Goal: Transaction & Acquisition: Purchase product/service

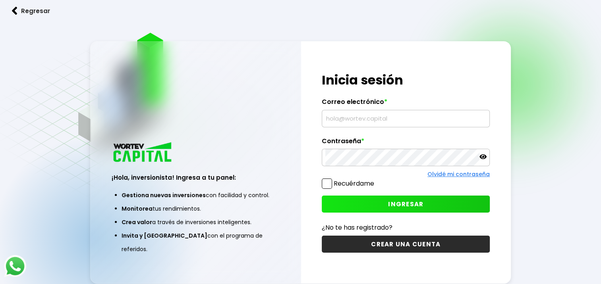
click at [348, 119] on input "text" at bounding box center [405, 118] width 161 height 17
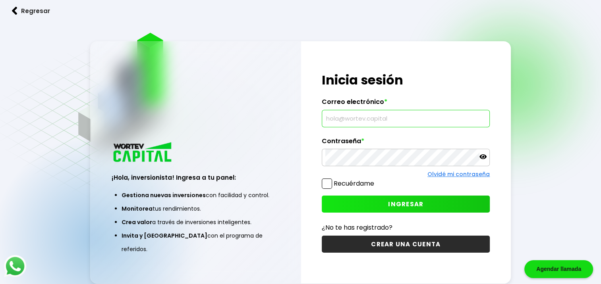
type input "[EMAIL_ADDRESS][DOMAIN_NAME]"
click at [386, 206] on button "INGRESAR" at bounding box center [406, 204] width 168 height 17
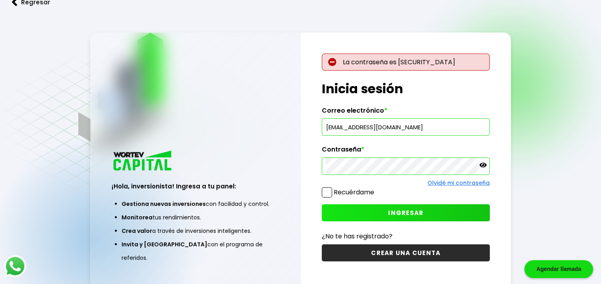
click at [421, 211] on span "INGRESAR" at bounding box center [405, 213] width 35 height 8
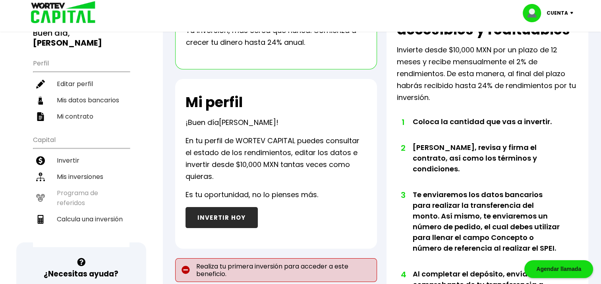
scroll to position [79, 0]
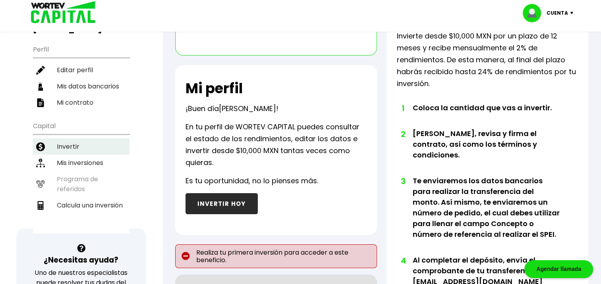
click at [70, 139] on li "Invertir" at bounding box center [81, 147] width 97 height 16
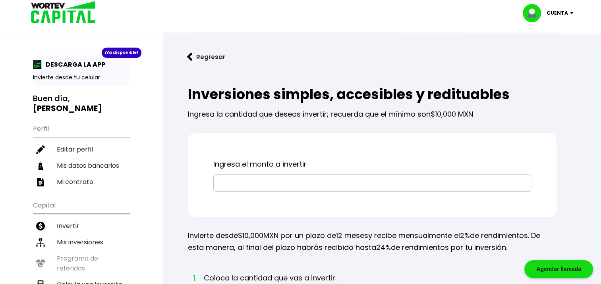
click at [251, 180] on input "text" at bounding box center [372, 183] width 311 height 17
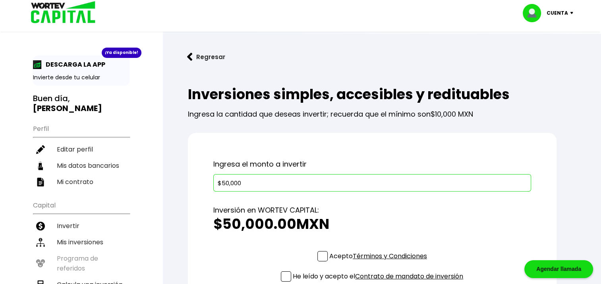
type input "$50,000"
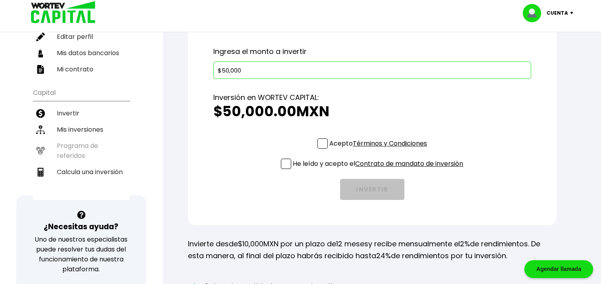
scroll to position [119, 0]
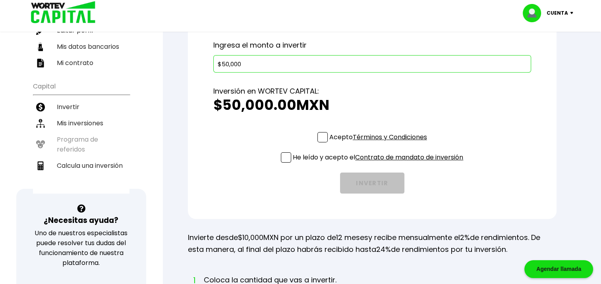
click at [322, 140] on span at bounding box center [322, 137] width 10 height 10
click at [380, 143] on input "Acepto Términos y Condiciones" at bounding box center [380, 143] width 0 height 0
click at [288, 155] on span at bounding box center [286, 158] width 10 height 10
click at [380, 164] on input "He leído y acepto el Contrato de mandato de inversión" at bounding box center [380, 164] width 0 height 0
click at [369, 180] on button "INVERTIR" at bounding box center [372, 183] width 64 height 21
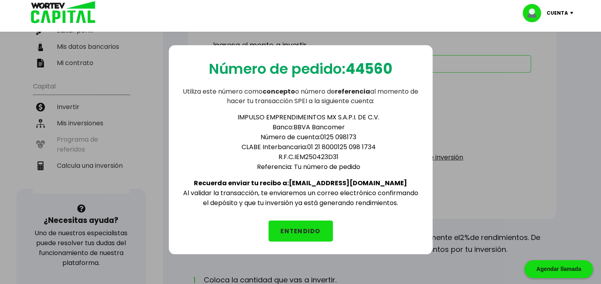
click at [300, 234] on button "ENTENDIDO" at bounding box center [301, 231] width 64 height 21
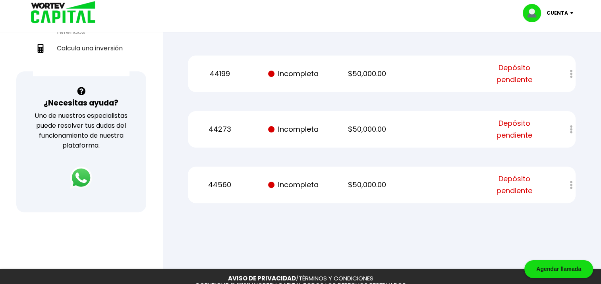
scroll to position [238, 0]
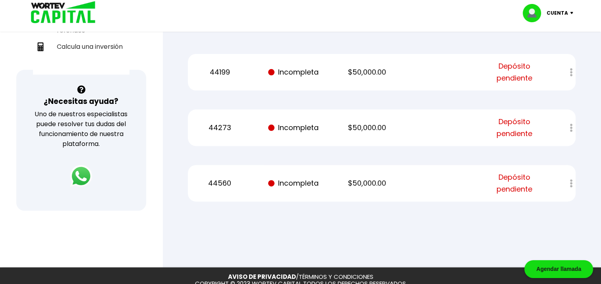
click at [572, 72] on div at bounding box center [565, 72] width 19 height 17
click at [528, 71] on span "Depósito pendiente" at bounding box center [514, 72] width 62 height 24
click at [526, 71] on span "Depósito pendiente" at bounding box center [514, 72] width 62 height 24
click at [571, 70] on div at bounding box center [565, 72] width 19 height 17
click at [570, 73] on div at bounding box center [565, 72] width 19 height 17
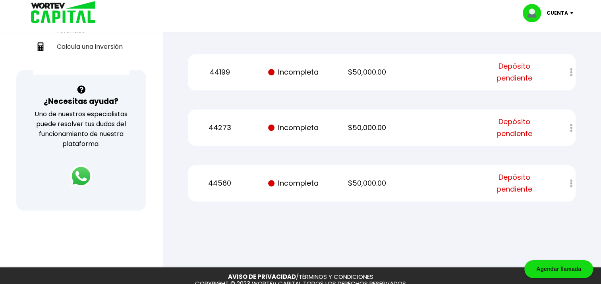
click at [542, 72] on span "Depósito pendiente" at bounding box center [514, 72] width 62 height 24
click at [572, 73] on div at bounding box center [565, 72] width 19 height 17
drag, startPoint x: 572, startPoint y: 73, endPoint x: 580, endPoint y: 75, distance: 8.1
click at [580, 75] on div "Mis inversiones Como inversionista activo de WORTEV CAPITAL, apoyas el crecimie…" at bounding box center [381, 25] width 413 height 379
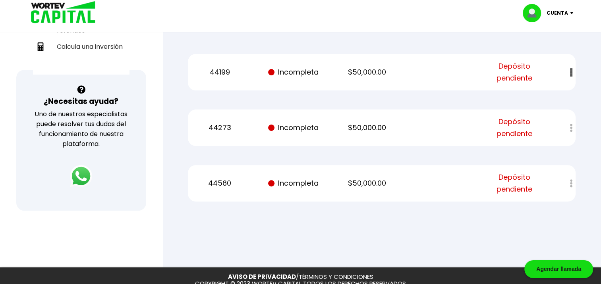
click at [544, 72] on span "Depósito pendiente" at bounding box center [514, 72] width 62 height 24
click at [240, 74] on p "44199" at bounding box center [220, 72] width 62 height 12
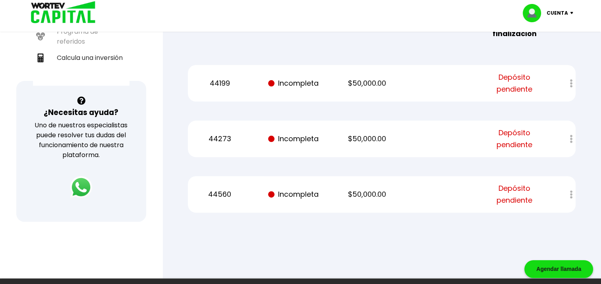
scroll to position [240, 0]
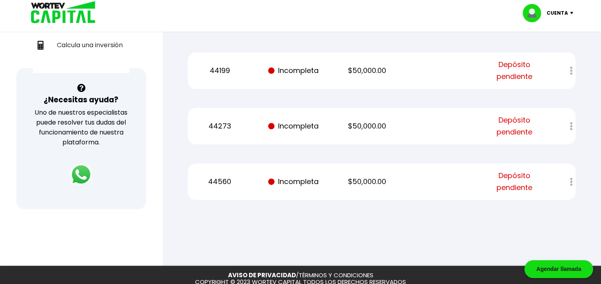
click at [362, 65] on p "$50,000.00" at bounding box center [367, 71] width 62 height 12
drag, startPoint x: 289, startPoint y: 73, endPoint x: 311, endPoint y: 74, distance: 22.3
click at [289, 73] on p "Incompleta" at bounding box center [294, 71] width 62 height 12
click at [525, 73] on span "Depósito pendiente" at bounding box center [514, 71] width 62 height 24
click at [217, 72] on p "44199" at bounding box center [220, 71] width 62 height 12
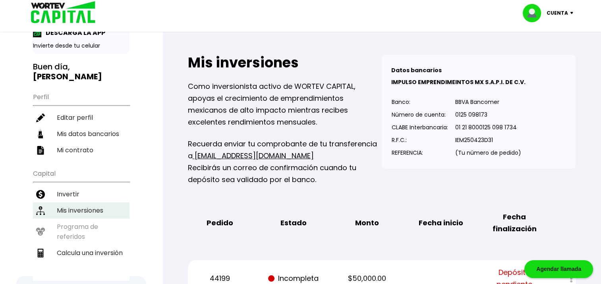
scroll to position [79, 0]
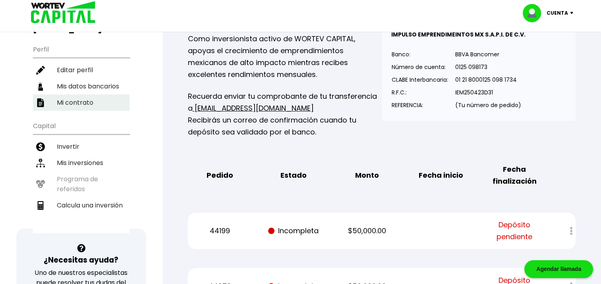
click at [65, 95] on li "Mi contrato" at bounding box center [81, 103] width 97 height 16
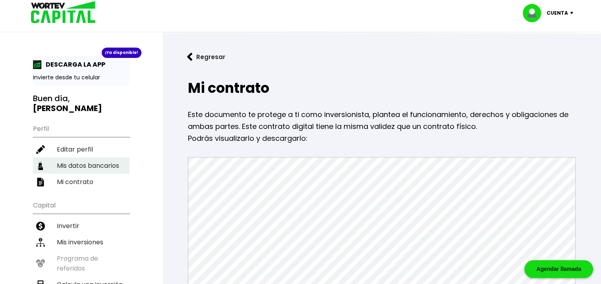
click at [68, 158] on li "Mis datos bancarios" at bounding box center [81, 166] width 97 height 16
select select "BBVA Bancomer"
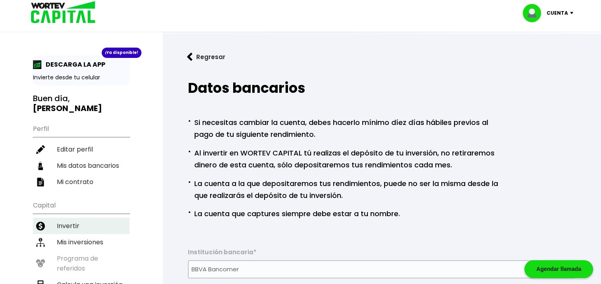
click at [72, 218] on li "Invertir" at bounding box center [81, 226] width 97 height 16
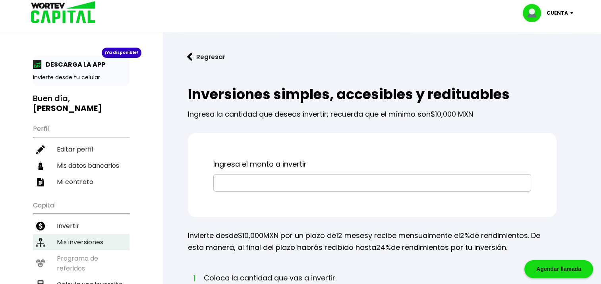
click at [68, 234] on li "Mis inversiones" at bounding box center [81, 242] width 97 height 16
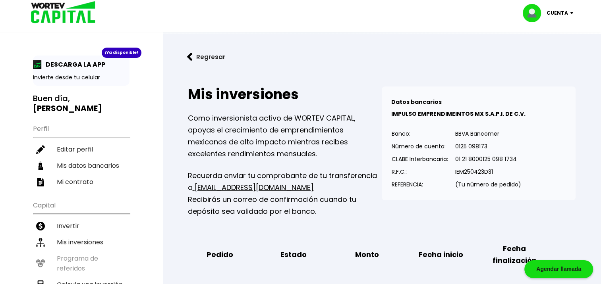
scroll to position [199, 0]
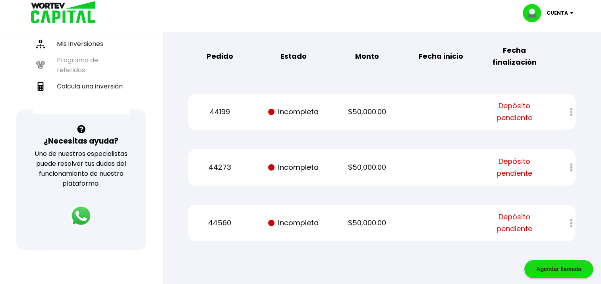
click at [507, 168] on span "Depósito pendiente" at bounding box center [514, 168] width 62 height 24
click at [271, 170] on span at bounding box center [273, 168] width 10 height 12
click at [271, 162] on span at bounding box center [273, 168] width 10 height 12
click at [225, 166] on p "44273" at bounding box center [220, 168] width 62 height 12
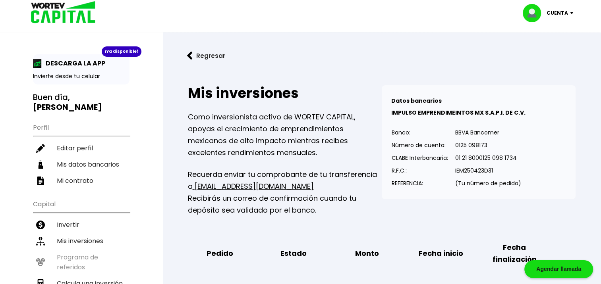
scroll to position [0, 0]
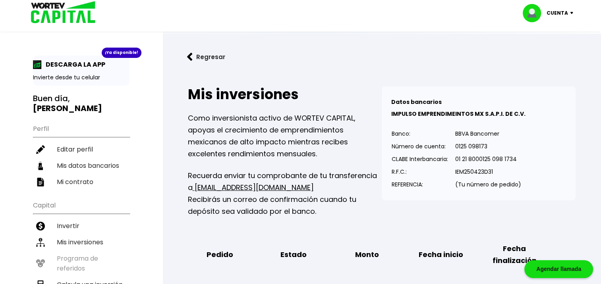
click at [470, 157] on p "01 21 8000125 098 1734" at bounding box center [488, 159] width 66 height 12
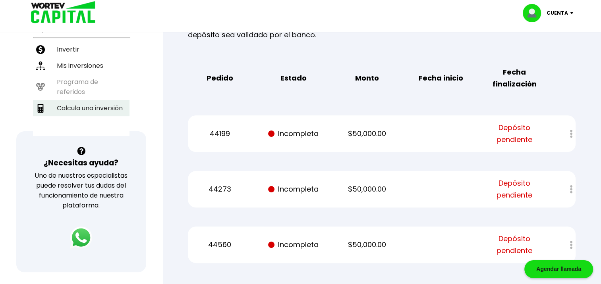
scroll to position [159, 0]
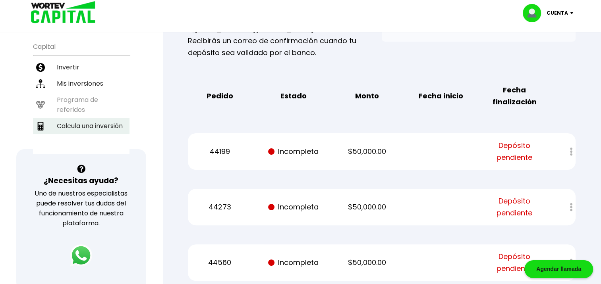
click at [94, 118] on li "Calcula una inversión" at bounding box center [81, 126] width 97 height 16
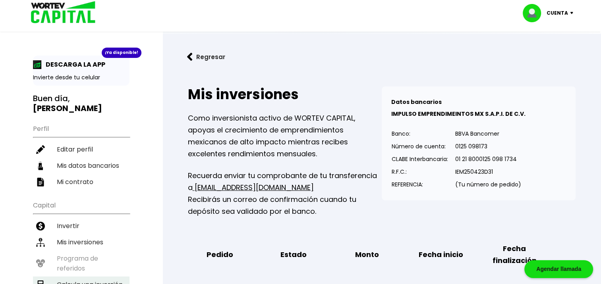
select select "1"
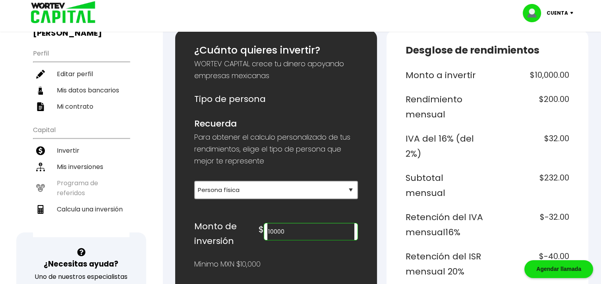
scroll to position [79, 0]
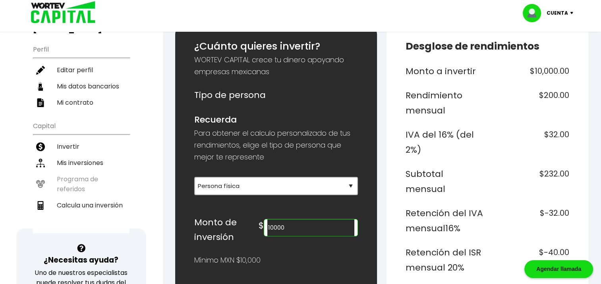
click at [330, 226] on input "10000" at bounding box center [310, 228] width 87 height 17
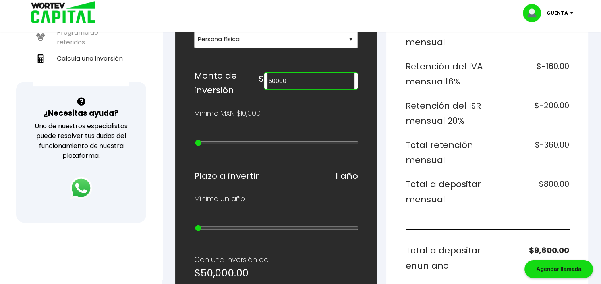
scroll to position [245, 0]
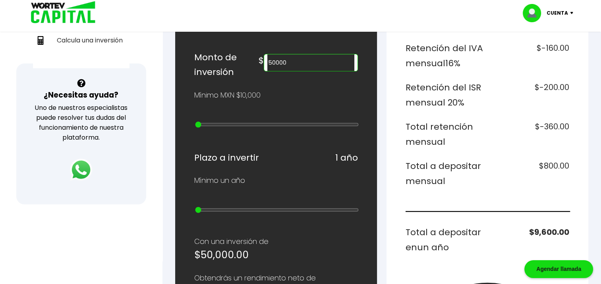
click at [309, 59] on input "50000" at bounding box center [310, 62] width 87 height 17
click at [312, 63] on input "50000" at bounding box center [310, 62] width 87 height 17
type input "5"
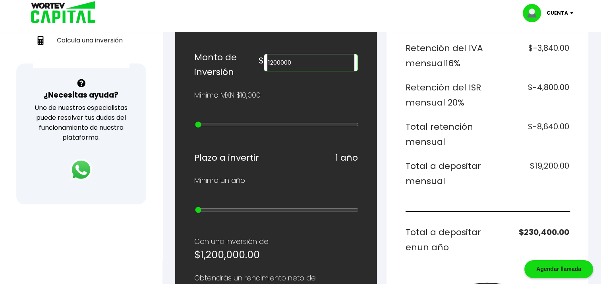
type input "1200000"
click at [524, 177] on div "Monto a invertir $1,200,000.00 Rendimiento mensual $24,000.00 IVA del 16% (del …" at bounding box center [488, 173] width 164 height 549
click at [334, 95] on div "Mínimo MXN $10,000" at bounding box center [276, 95] width 164 height 12
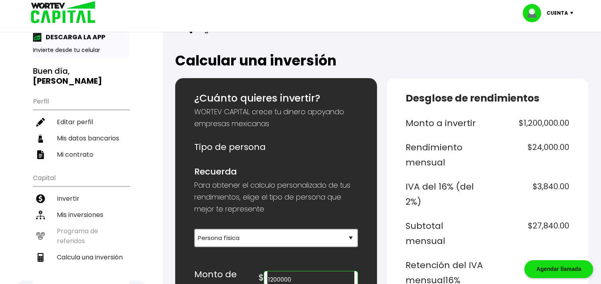
scroll to position [6, 0]
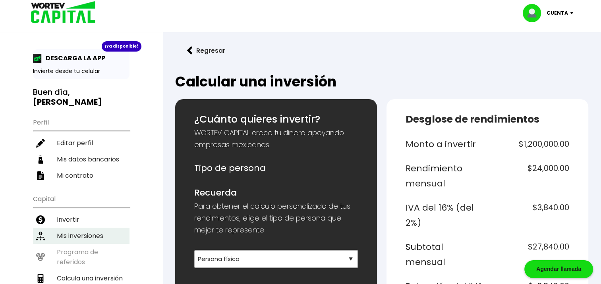
click at [73, 228] on li "Mis inversiones" at bounding box center [81, 236] width 97 height 16
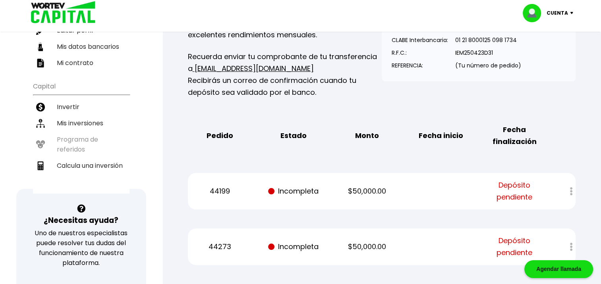
scroll to position [40, 0]
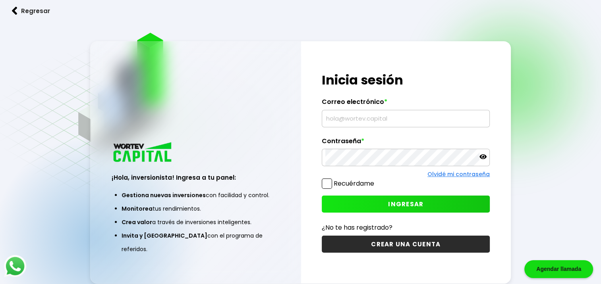
click at [342, 122] on input "text" at bounding box center [405, 118] width 161 height 17
type input "[EMAIL_ADDRESS][DOMAIN_NAME]"
